Goal: Transaction & Acquisition: Book appointment/travel/reservation

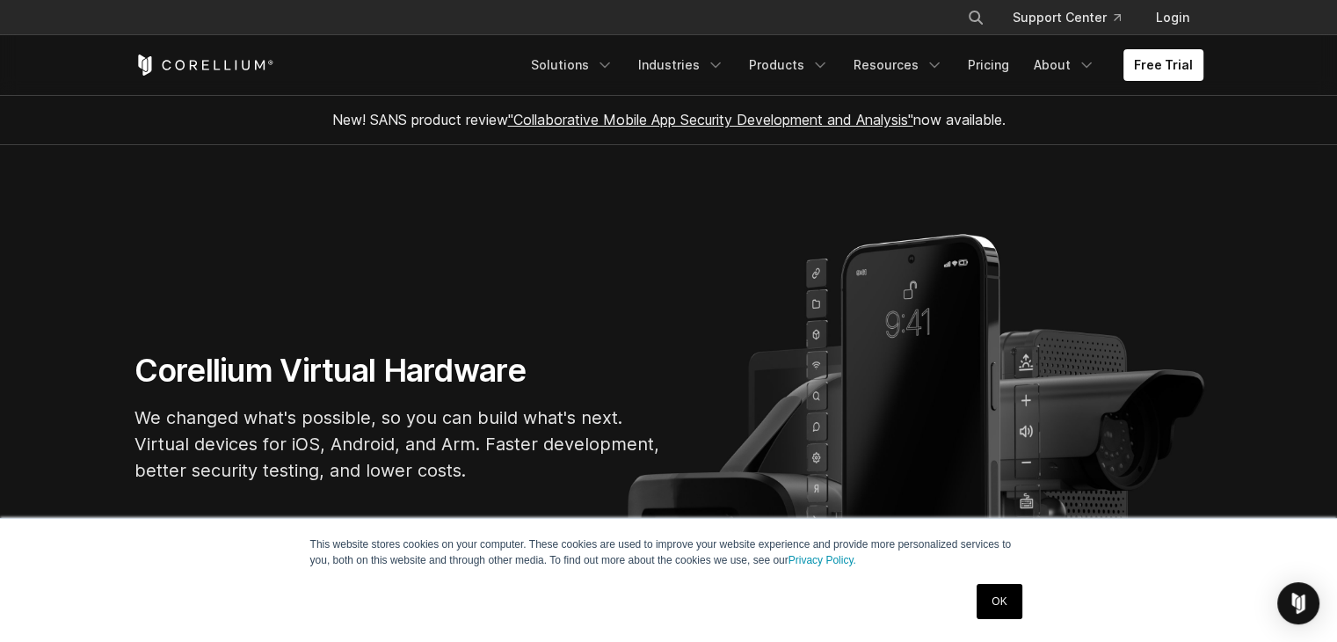
click at [992, 602] on link "OK" at bounding box center [999, 601] width 45 height 35
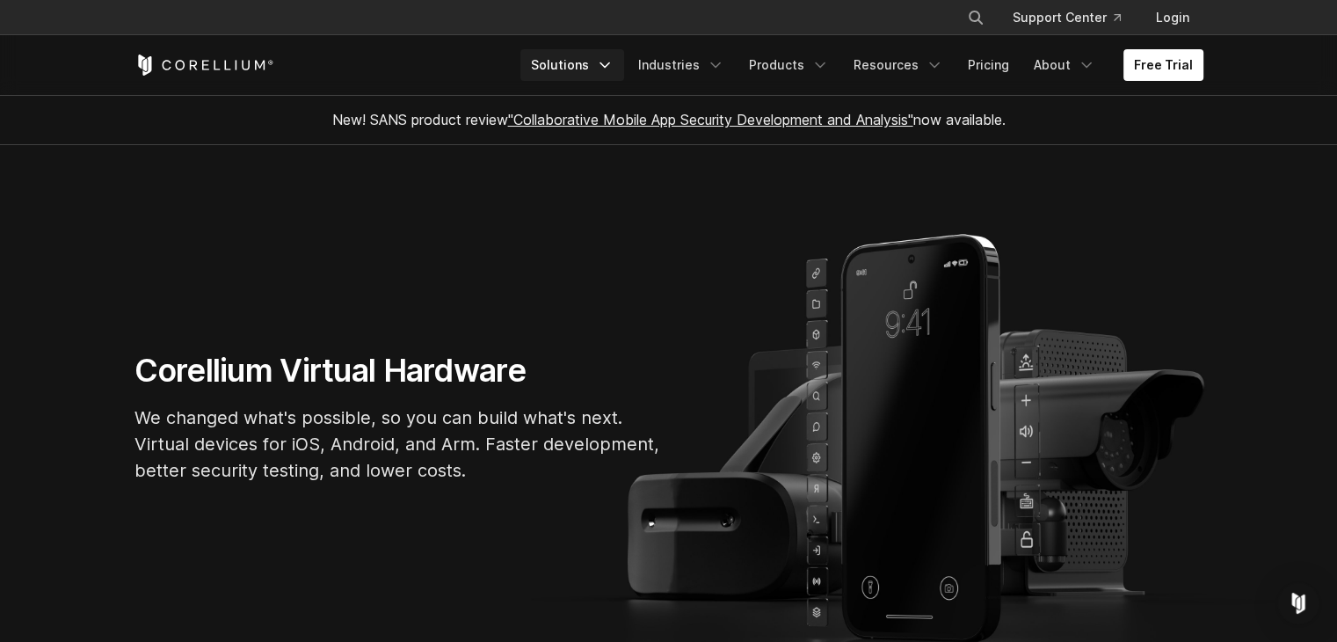
click at [553, 69] on link "Solutions" at bounding box center [573, 65] width 104 height 32
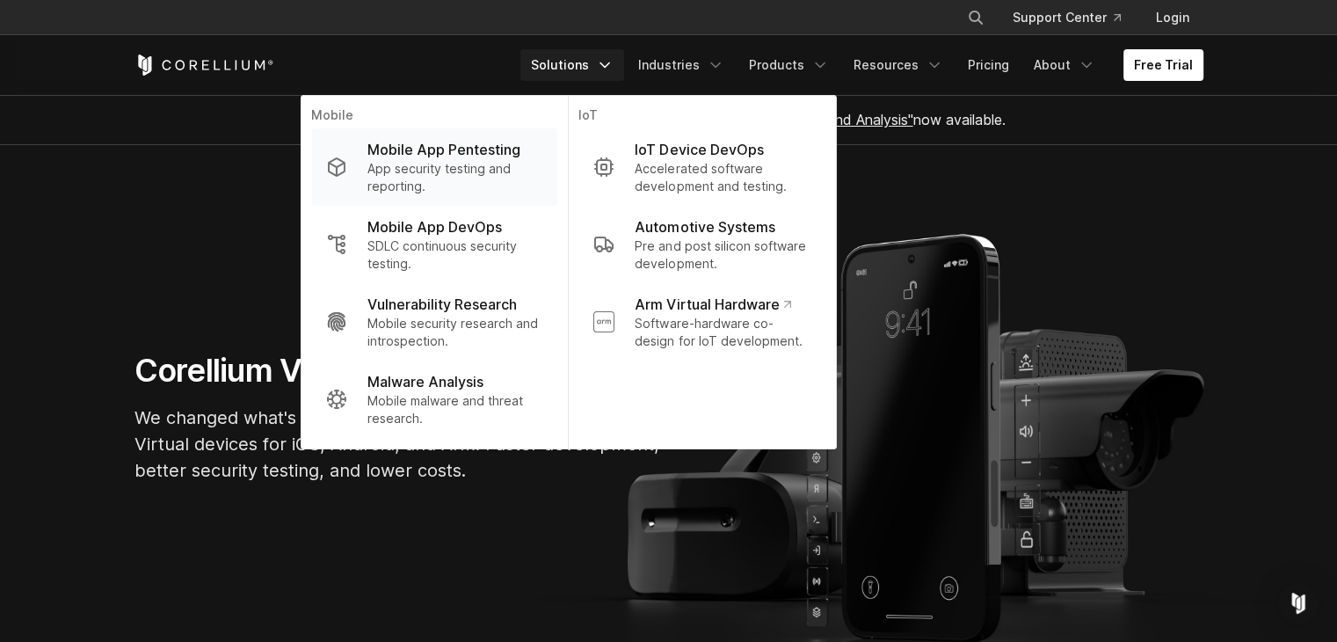
click at [400, 186] on p "App security testing and reporting." at bounding box center [455, 177] width 175 height 35
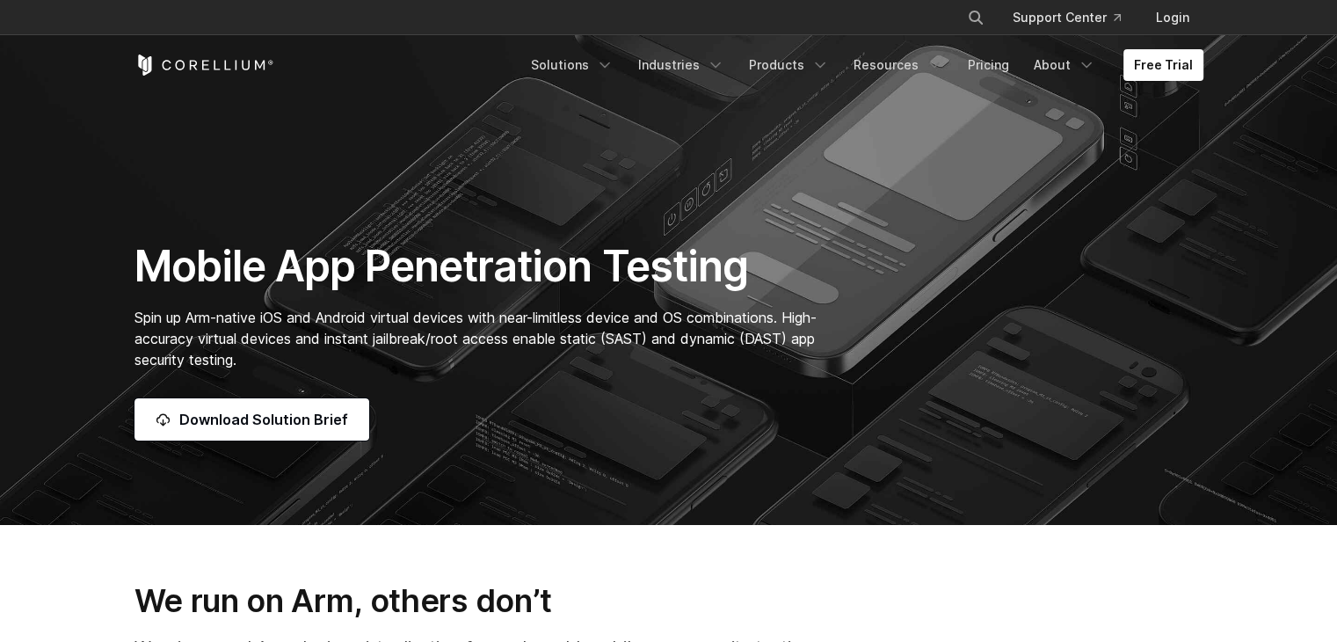
scroll to position [88, 0]
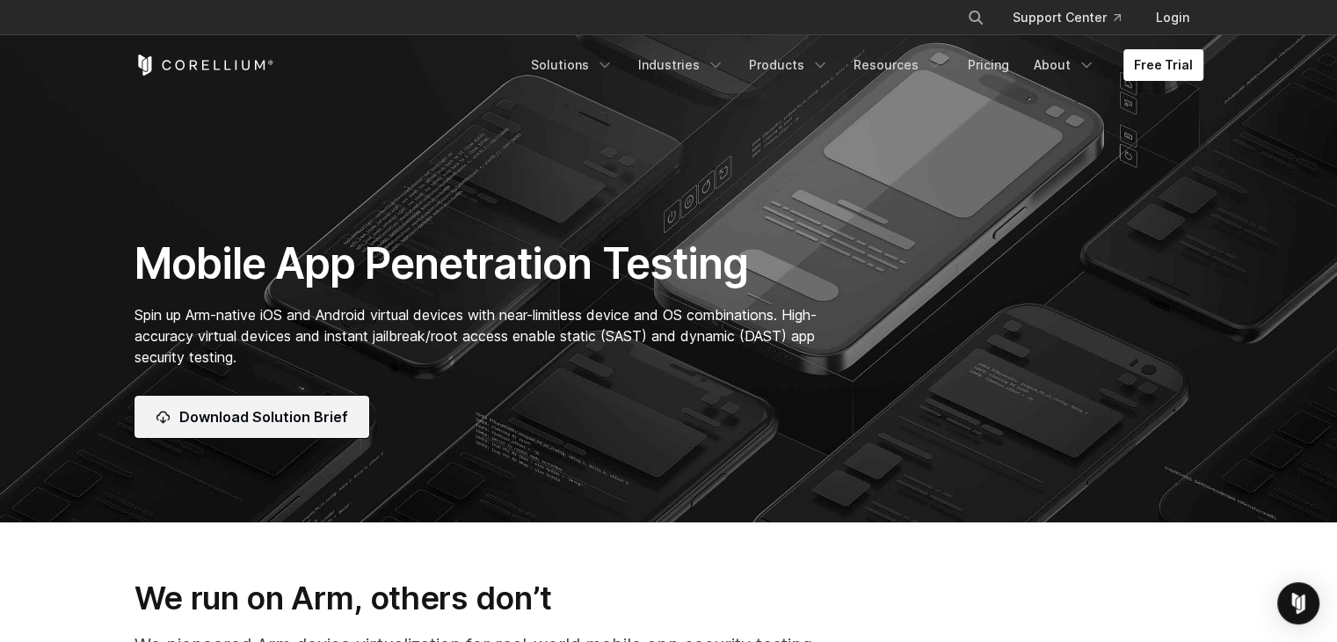
click at [331, 416] on span "Download Solution Brief" at bounding box center [263, 416] width 169 height 21
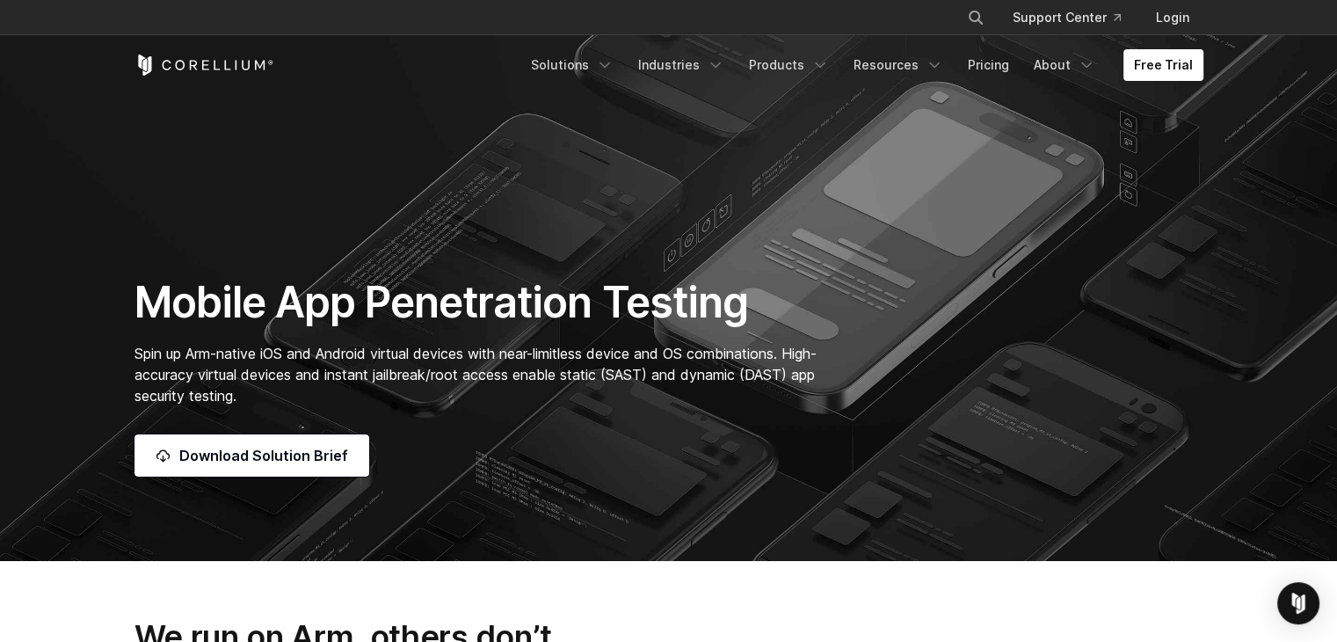
scroll to position [0, 0]
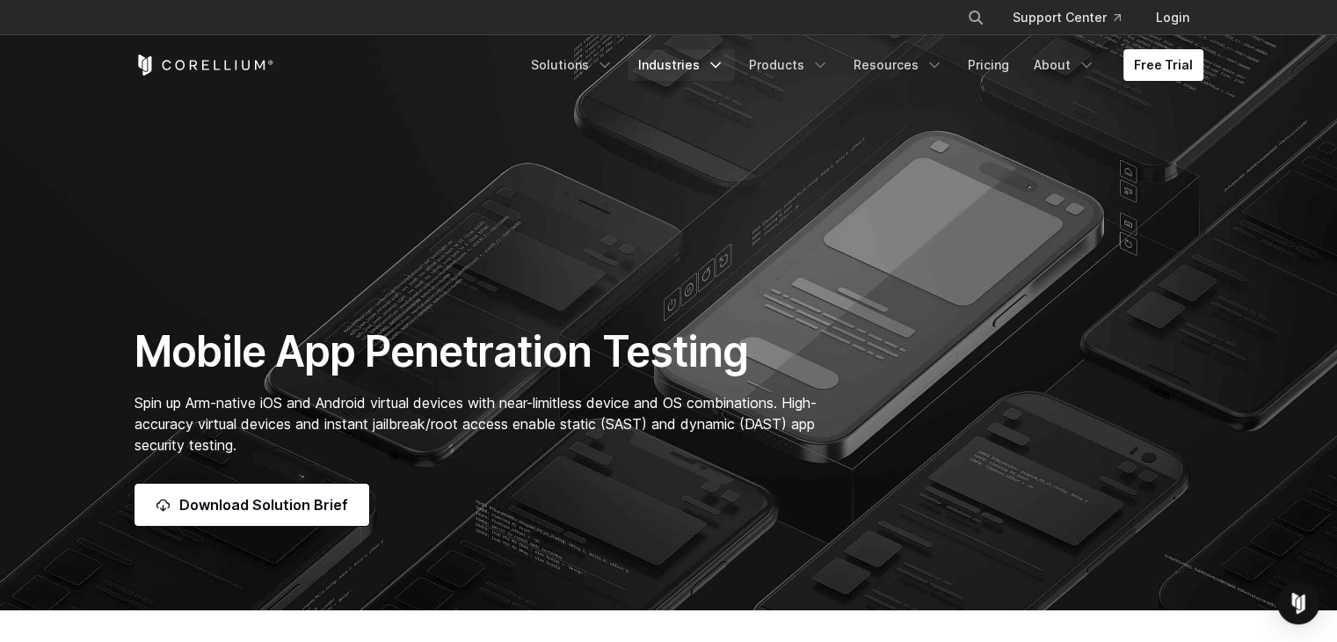
click at [707, 58] on link "Industries" at bounding box center [681, 65] width 107 height 32
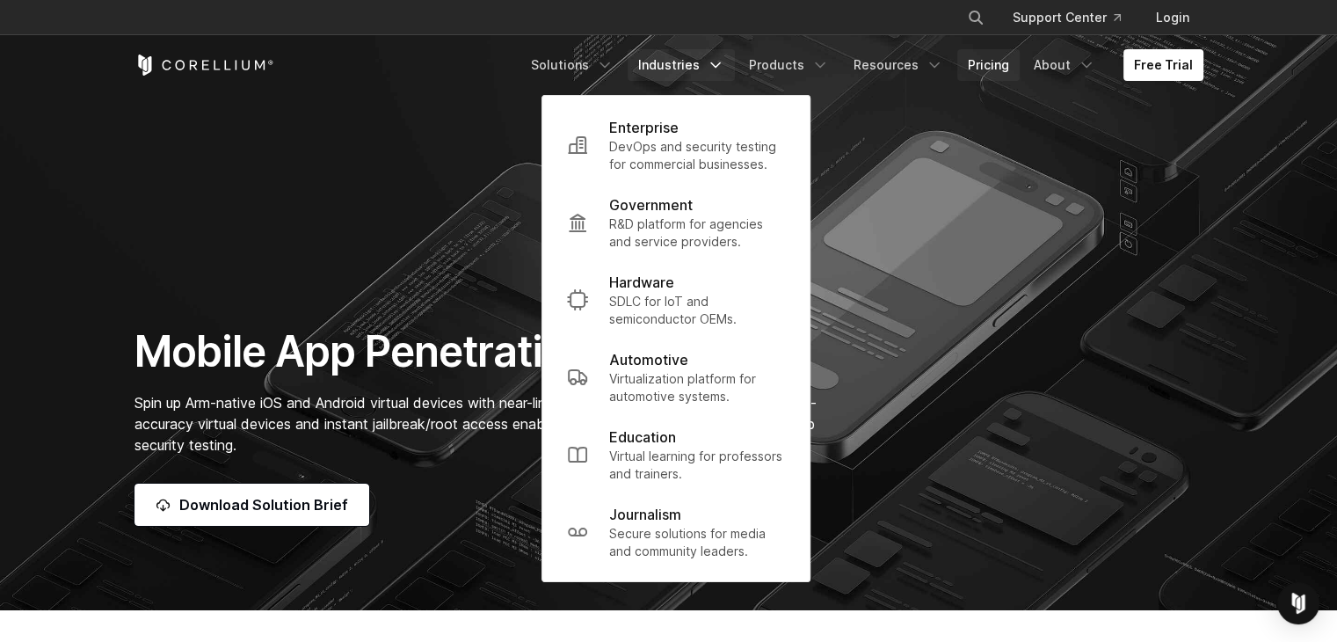
click at [1002, 69] on link "Pricing" at bounding box center [989, 65] width 62 height 32
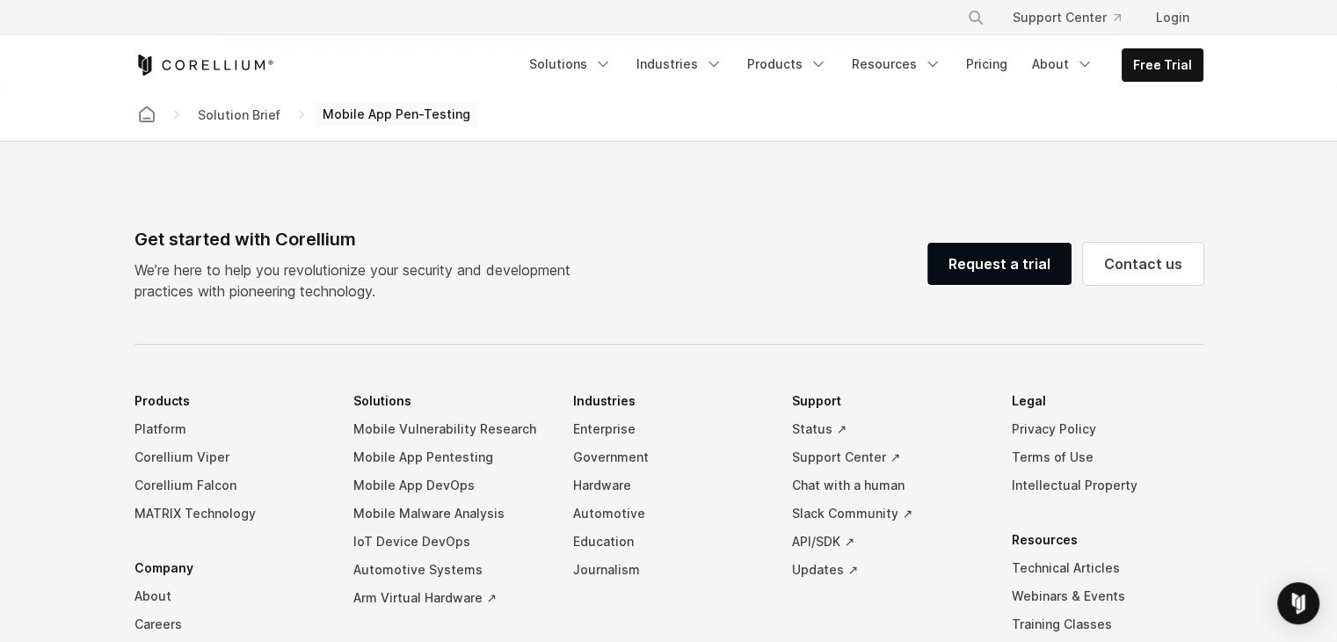
scroll to position [1407, 0]
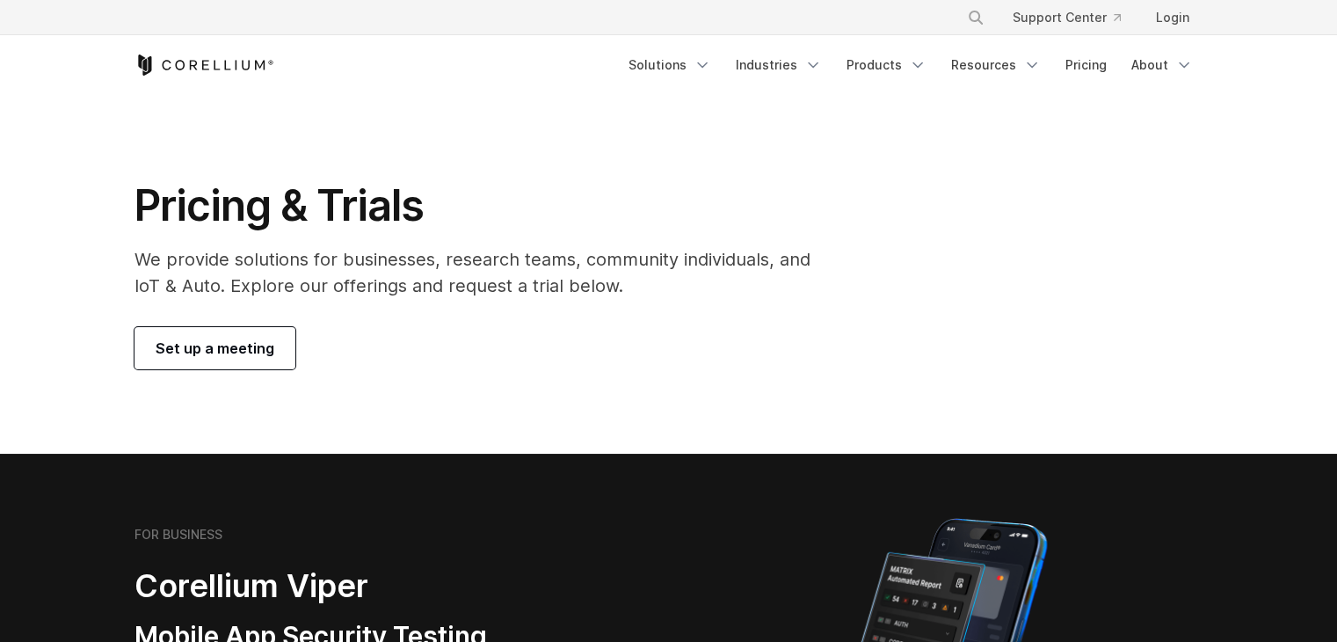
click at [281, 361] on link "Set up a meeting" at bounding box center [215, 348] width 161 height 42
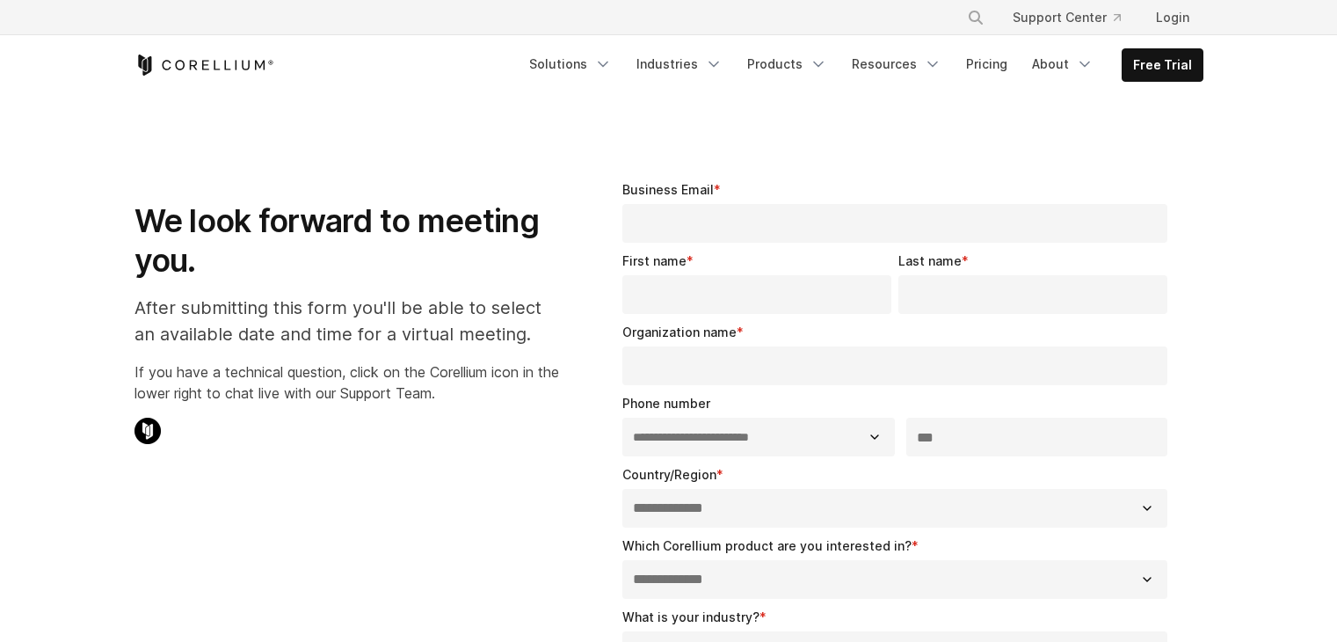
select select "**"
